Goal: Transaction & Acquisition: Purchase product/service

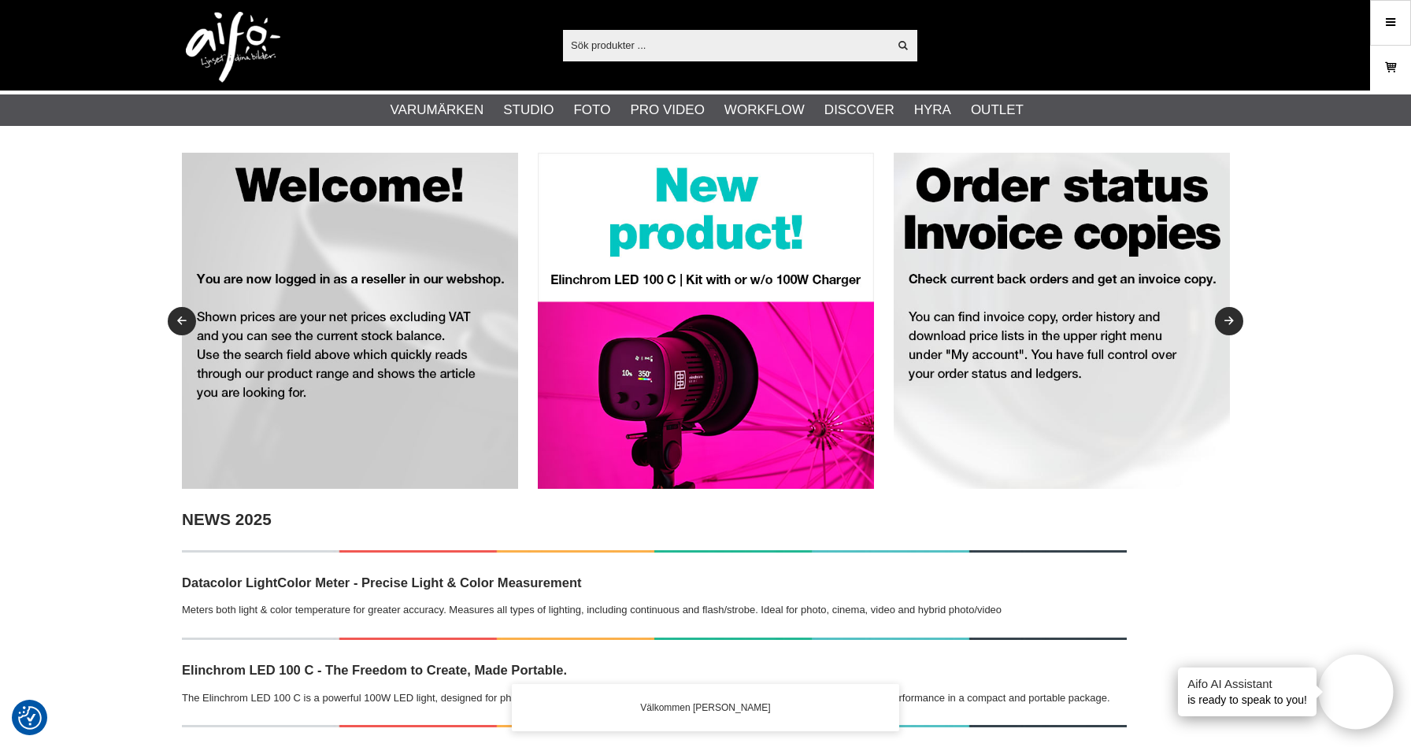
click at [1374, 64] on link "Varukorg" at bounding box center [1390, 68] width 39 height 37
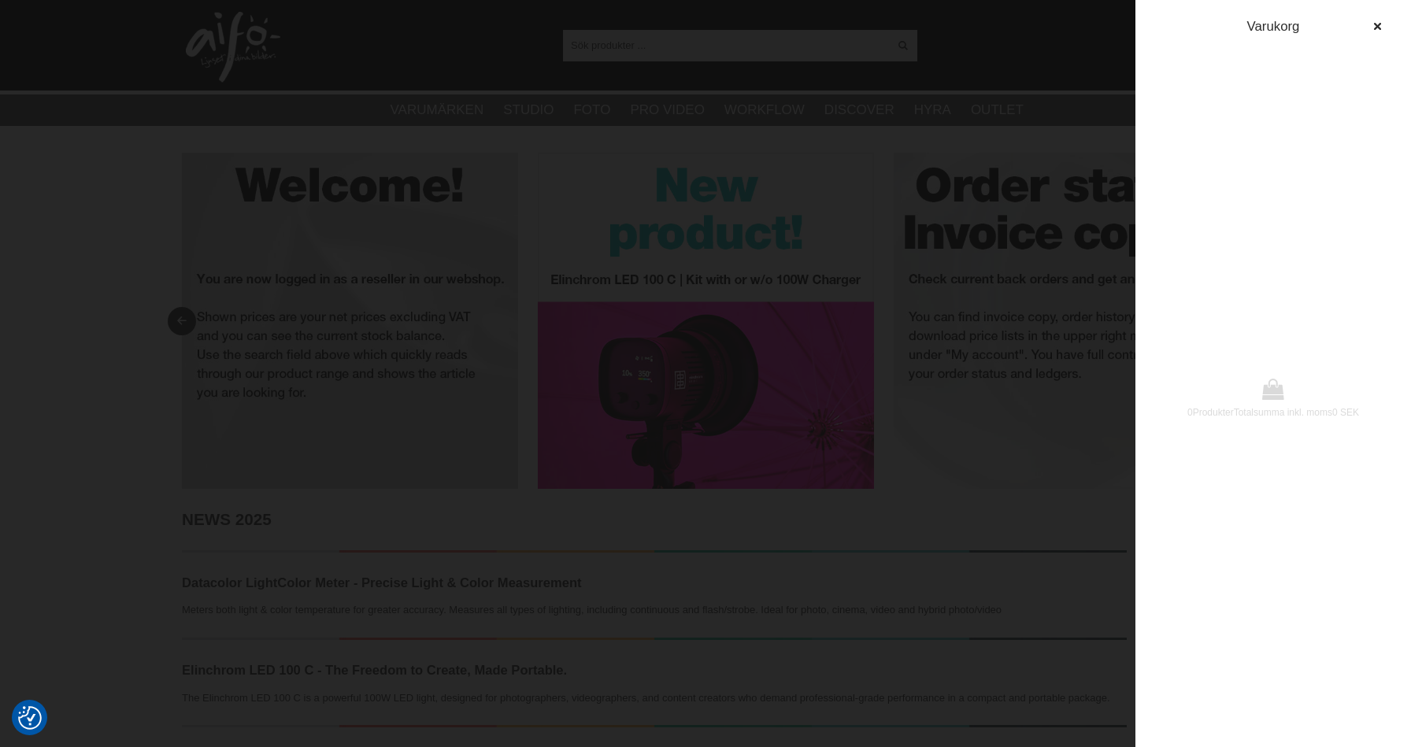
drag, startPoint x: 988, startPoint y: 130, endPoint x: 1024, endPoint y: 124, distance: 36.8
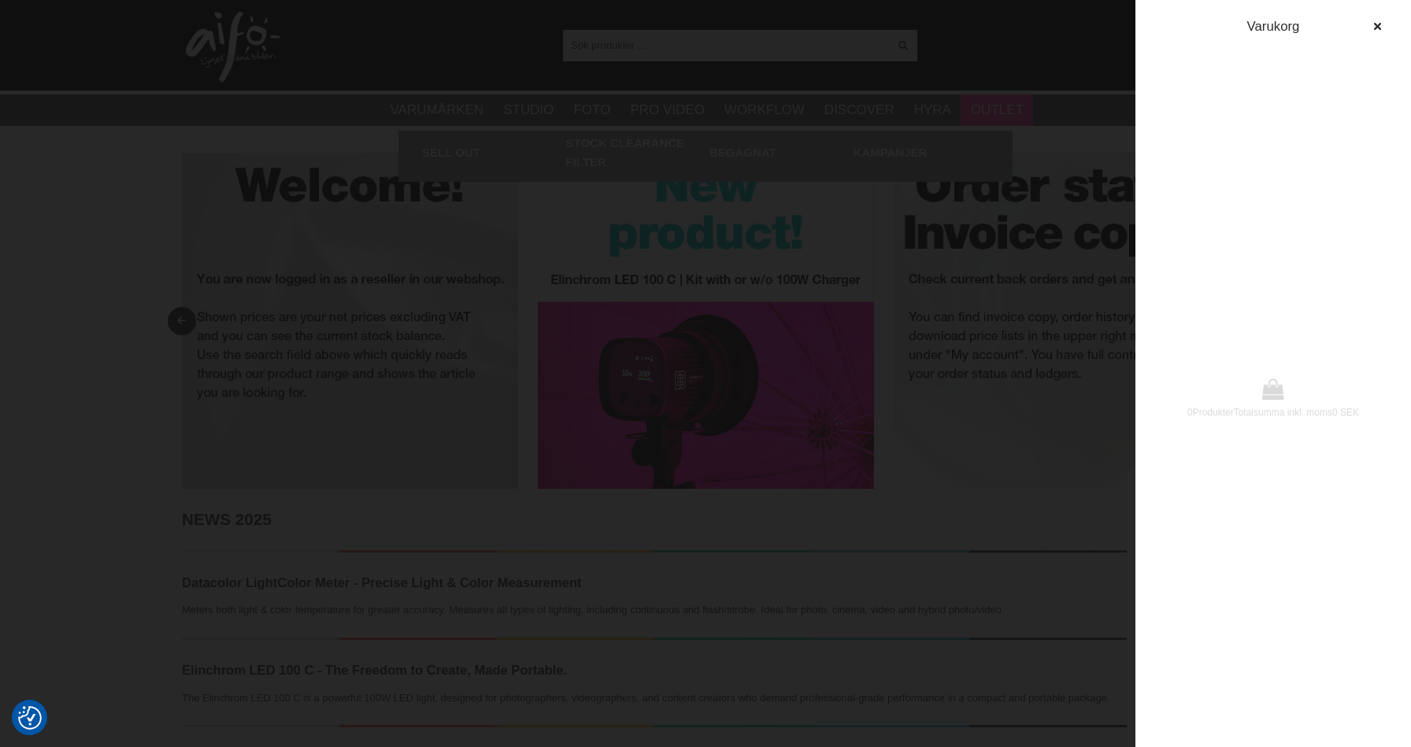
click at [989, 132] on div at bounding box center [705, 373] width 1411 height 747
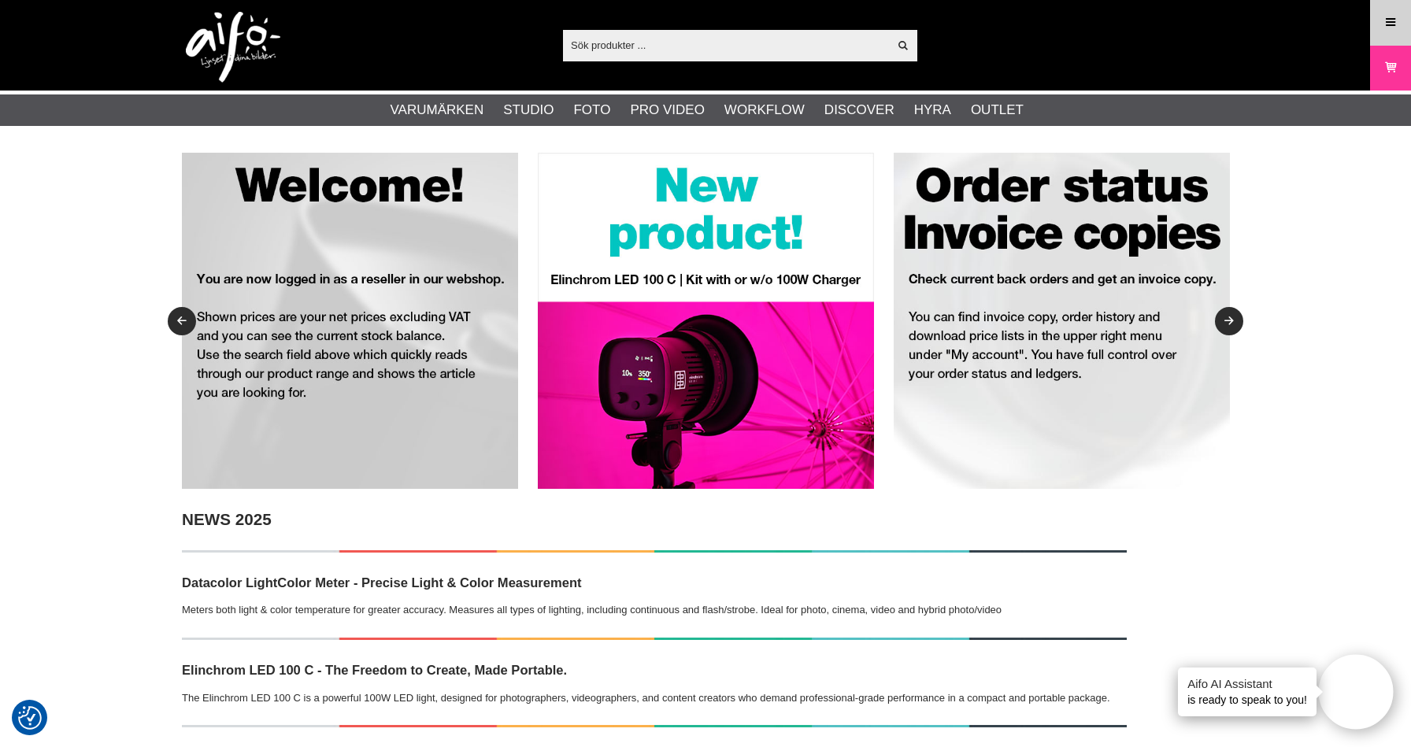
click at [1400, 17] on link "Meny" at bounding box center [1390, 22] width 39 height 37
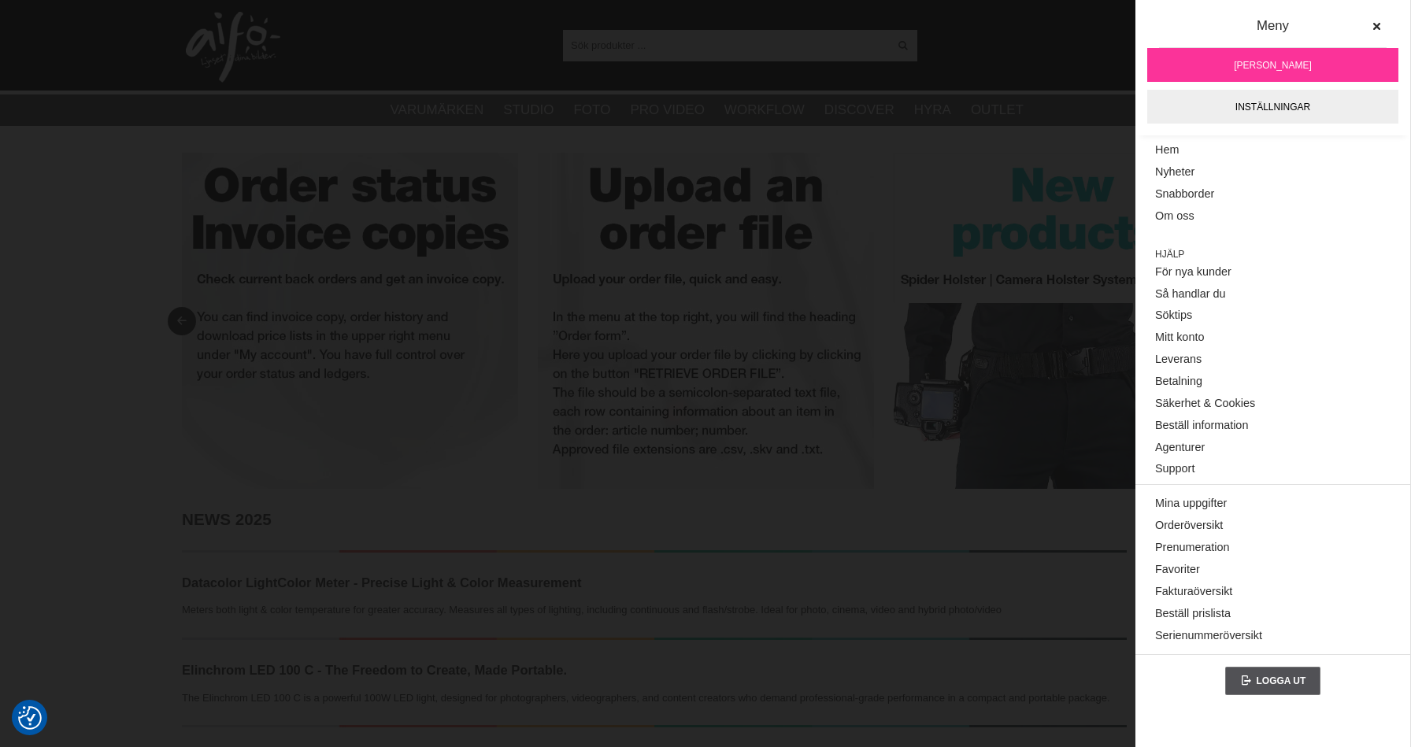
click at [1243, 64] on span "[PERSON_NAME]" at bounding box center [1273, 65] width 78 height 14
click at [1024, 565] on div "Nyheter Återförsäljare NEWS 2025 Datacolor LightColor Meter - Precise Light & C…" at bounding box center [654, 681] width 945 height 345
drag, startPoint x: 955, startPoint y: 422, endPoint x: 963, endPoint y: 400, distance: 23.7
click at [955, 422] on img at bounding box center [1062, 321] width 336 height 336
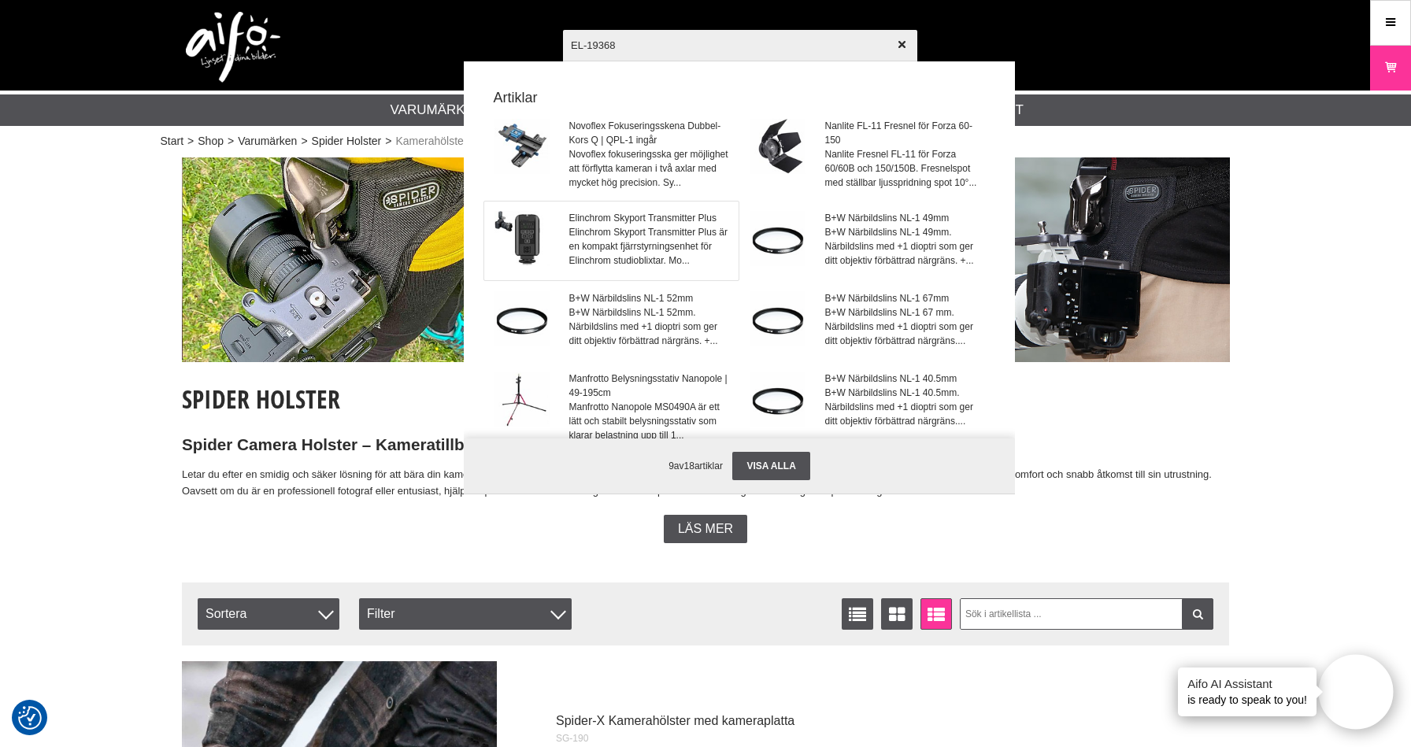
type input "EL-19368"
click at [677, 239] on span "Elinchrom Skyport Transmitter Plus är en kompakt fjärrstyrningsenhet för Elinch…" at bounding box center [649, 246] width 160 height 43
